Goal: Transaction & Acquisition: Book appointment/travel/reservation

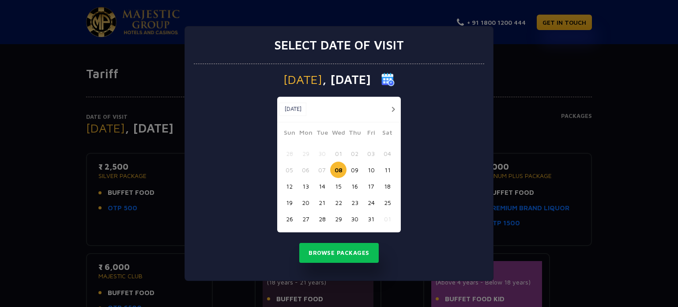
click at [340, 200] on button "22" at bounding box center [338, 202] width 16 height 16
click at [344, 252] on button "Browse Packages" at bounding box center [338, 253] width 79 height 20
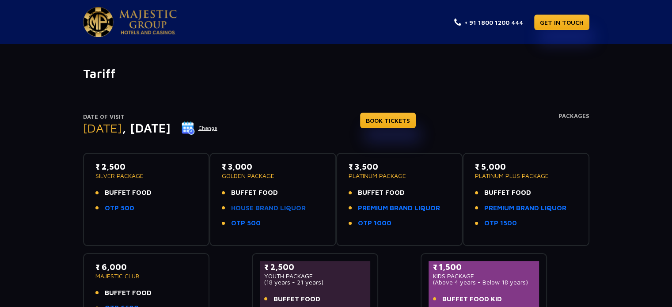
click at [295, 206] on link "HOUSE BRAND LIQUOR" at bounding box center [268, 208] width 75 height 10
click at [527, 206] on link "PREMIUM BRAND LIQUOR" at bounding box center [525, 208] width 82 height 10
click at [374, 220] on link "OTP 1000" at bounding box center [375, 223] width 34 height 10
drag, startPoint x: 406, startPoint y: 170, endPoint x: 341, endPoint y: 180, distance: 66.0
click at [341, 180] on div "₹ 3,500 PLATINUM PACKAGE BUFFET FOOD PREMIUM BRAND LIQUOR OTP 1000" at bounding box center [399, 199] width 127 height 93
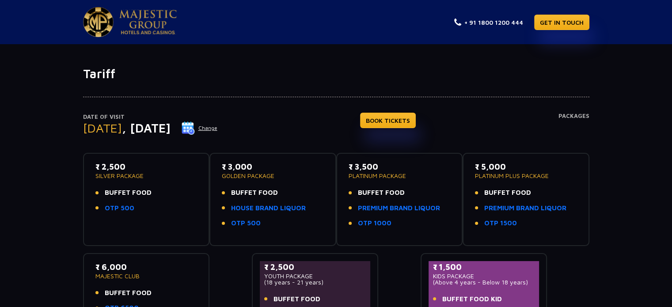
click at [381, 189] on span "BUFFET FOOD" at bounding box center [381, 193] width 47 height 10
click at [410, 120] on link "BOOK TICKETS" at bounding box center [388, 120] width 56 height 15
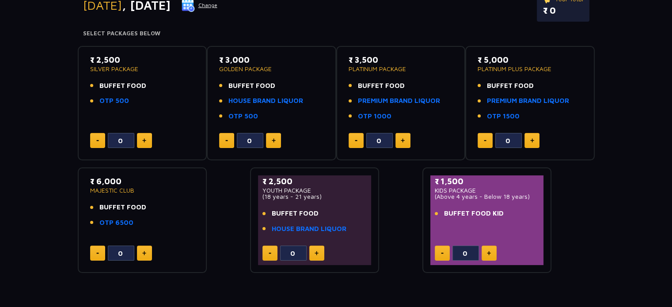
scroll to position [132, 0]
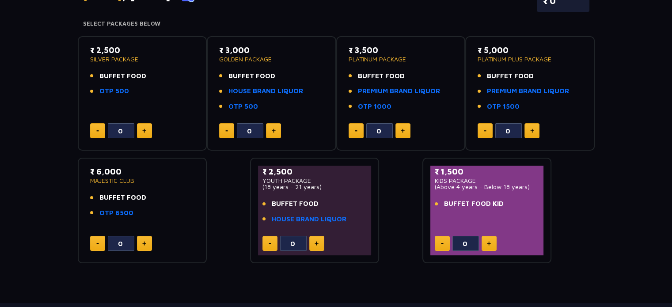
click at [402, 132] on img at bounding box center [402, 130] width 4 height 4
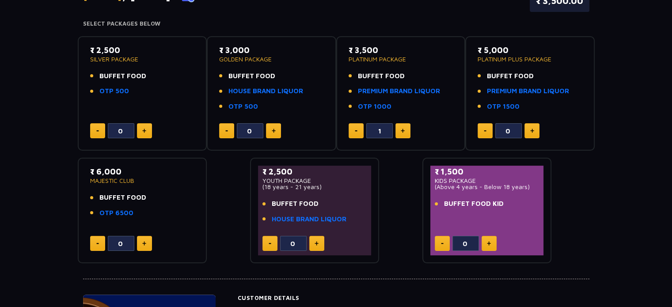
click at [402, 132] on img at bounding box center [402, 130] width 4 height 4
type input "3"
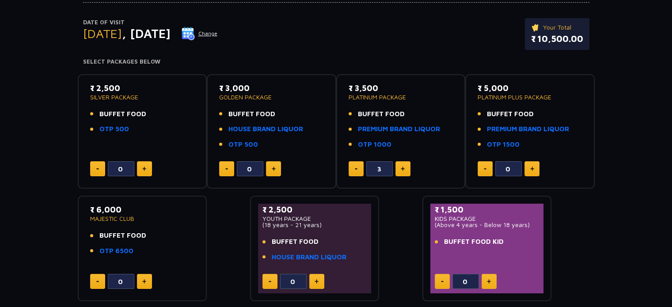
scroll to position [0, 0]
